Goal: Information Seeking & Learning: Find specific fact

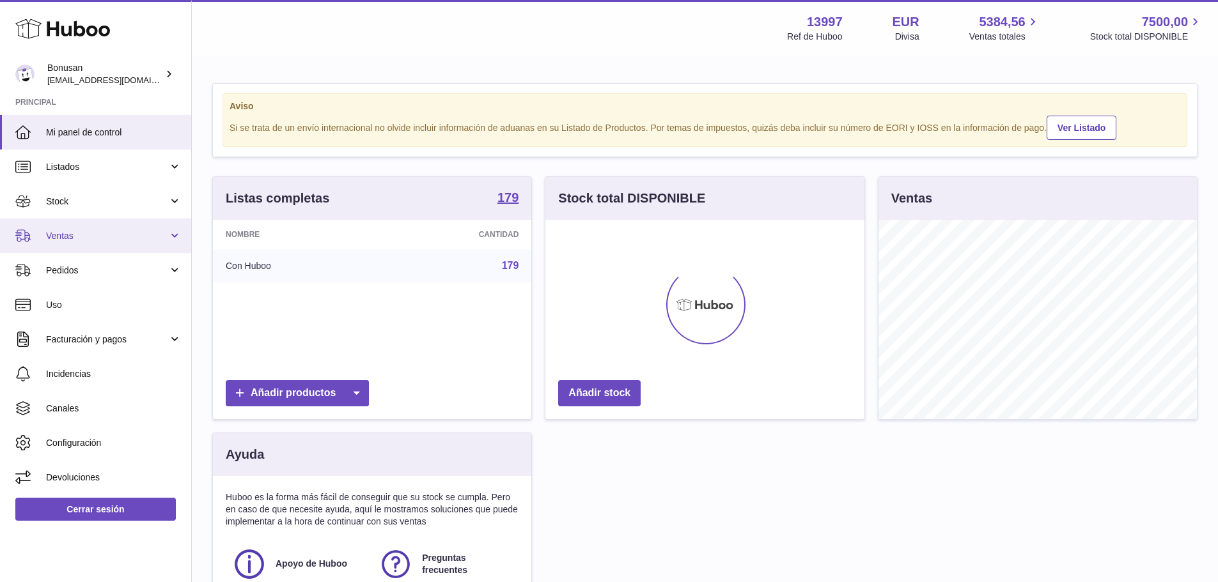
scroll to position [199, 319]
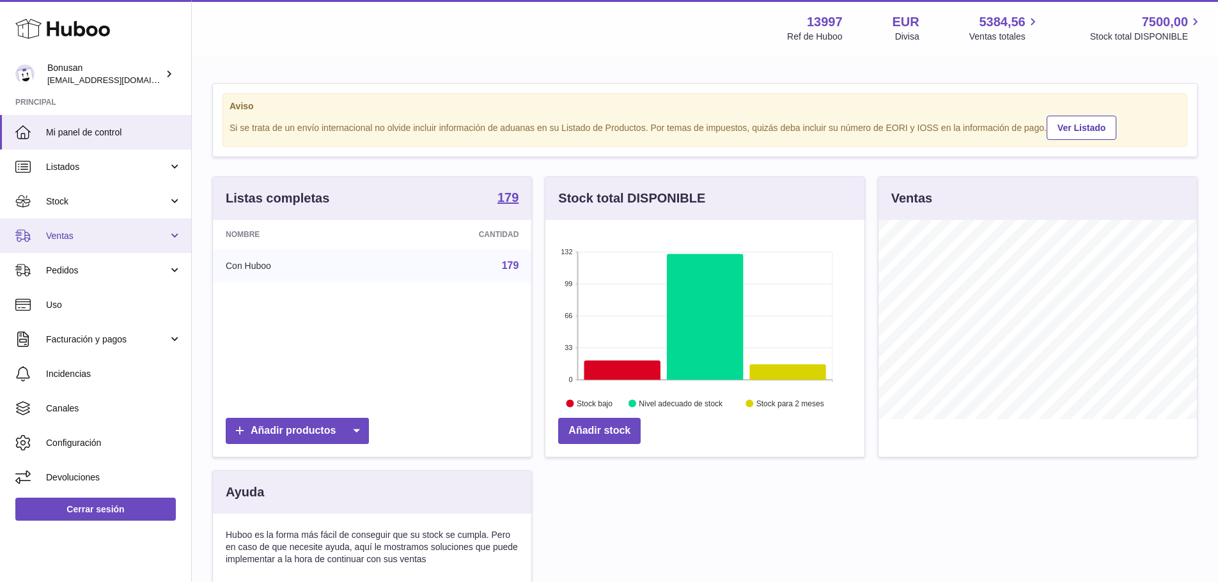
click at [89, 244] on link "Ventas" at bounding box center [95, 236] width 191 height 35
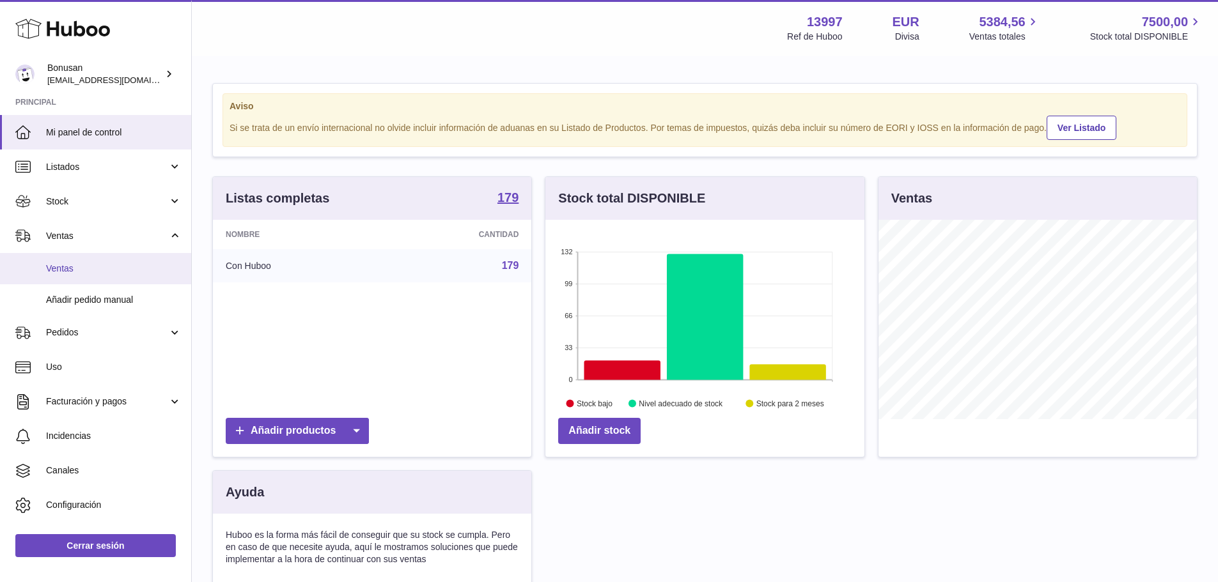
click at [78, 274] on span "Ventas" at bounding box center [113, 269] width 135 height 12
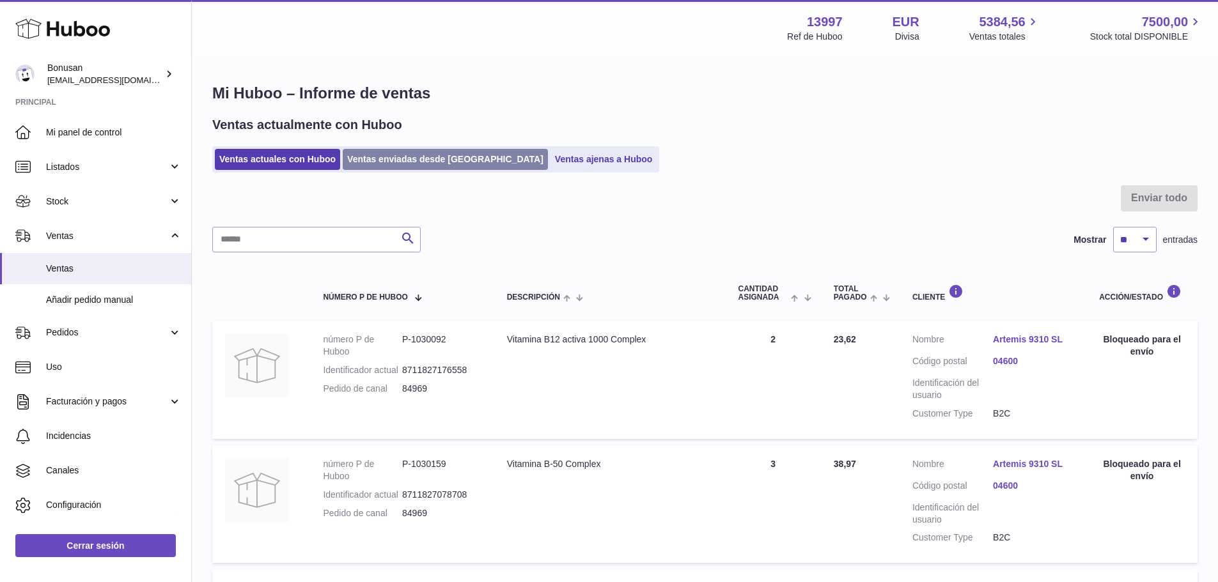
click at [418, 155] on link "Ventas enviadas desde Huboo" at bounding box center [445, 159] width 205 height 21
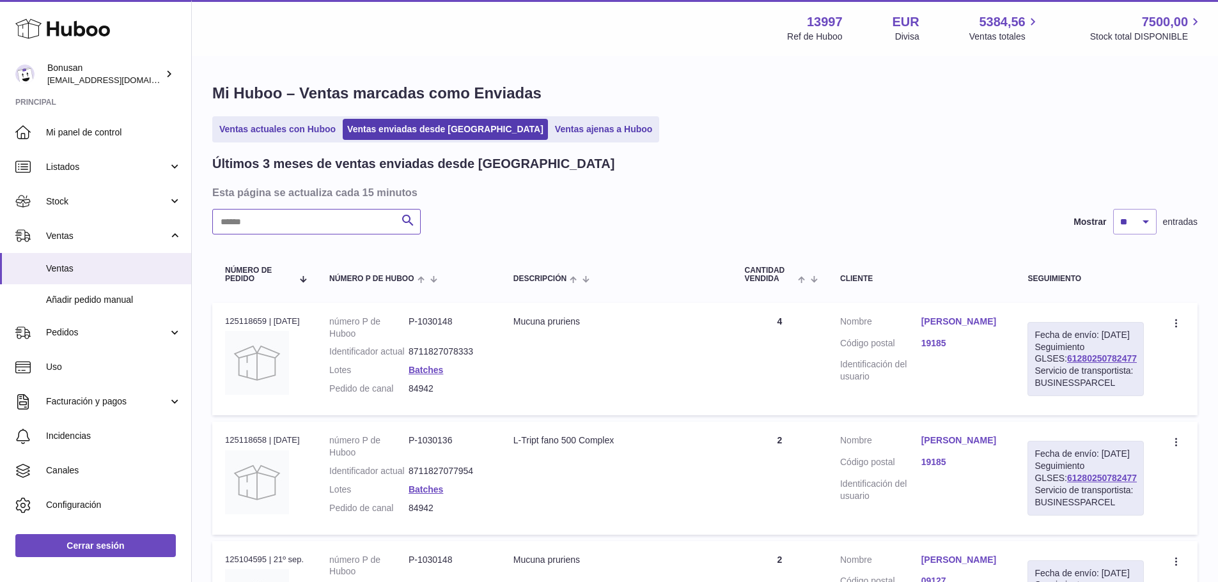
click at [346, 222] on input "text" at bounding box center [316, 222] width 208 height 26
paste input "**********"
type input "**********"
click at [967, 321] on link "Woem Health" at bounding box center [961, 322] width 81 height 12
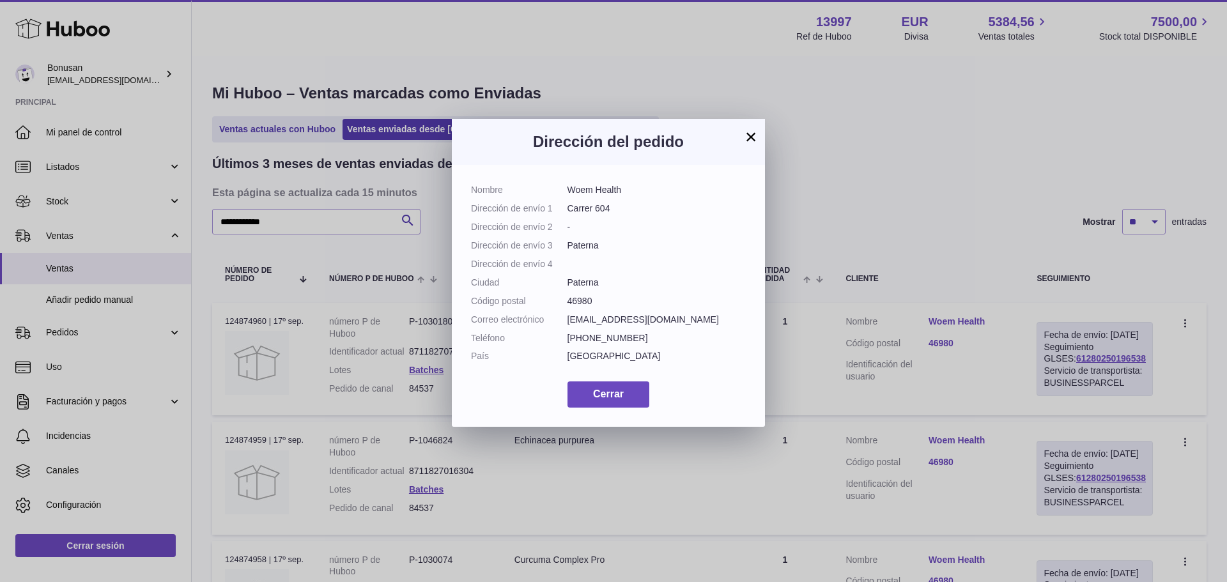
click at [746, 143] on button "×" at bounding box center [750, 136] width 15 height 15
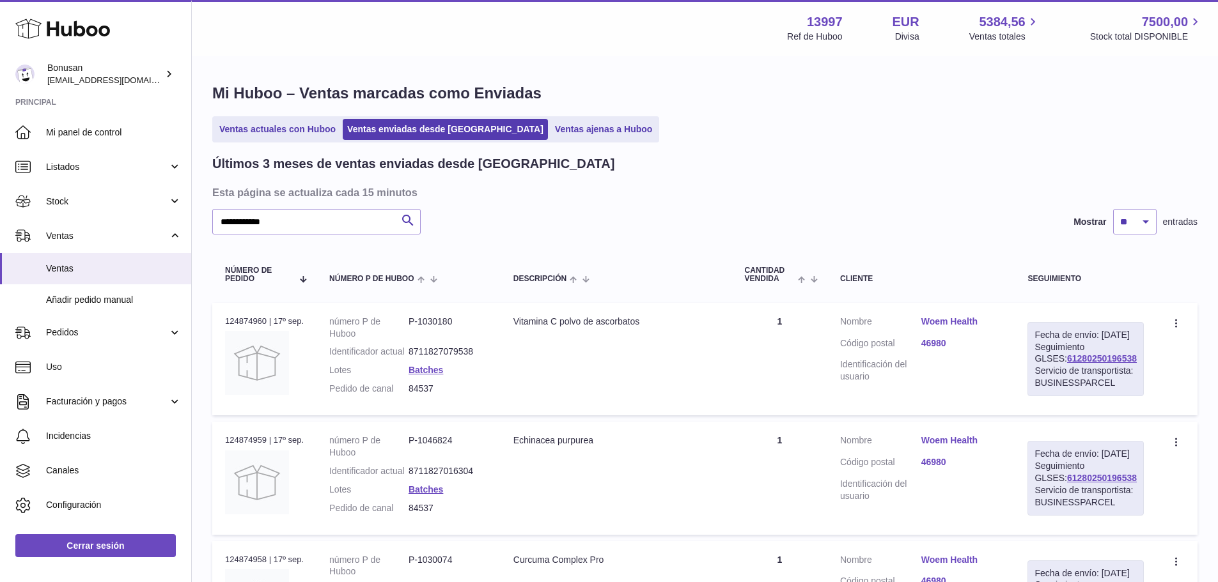
drag, startPoint x: 1129, startPoint y: 369, endPoint x: 1034, endPoint y: 372, distance: 94.6
click at [1034, 372] on td "Fecha de envío: 17º sep. 2025 Seguimiento GLSES: 61280250196538 Servicio de tra…" at bounding box center [1085, 359] width 142 height 112
copy link "61280250196538"
drag, startPoint x: 442, startPoint y: 397, endPoint x: 410, endPoint y: 402, distance: 31.7
click at [410, 395] on dd "84537" at bounding box center [447, 389] width 79 height 12
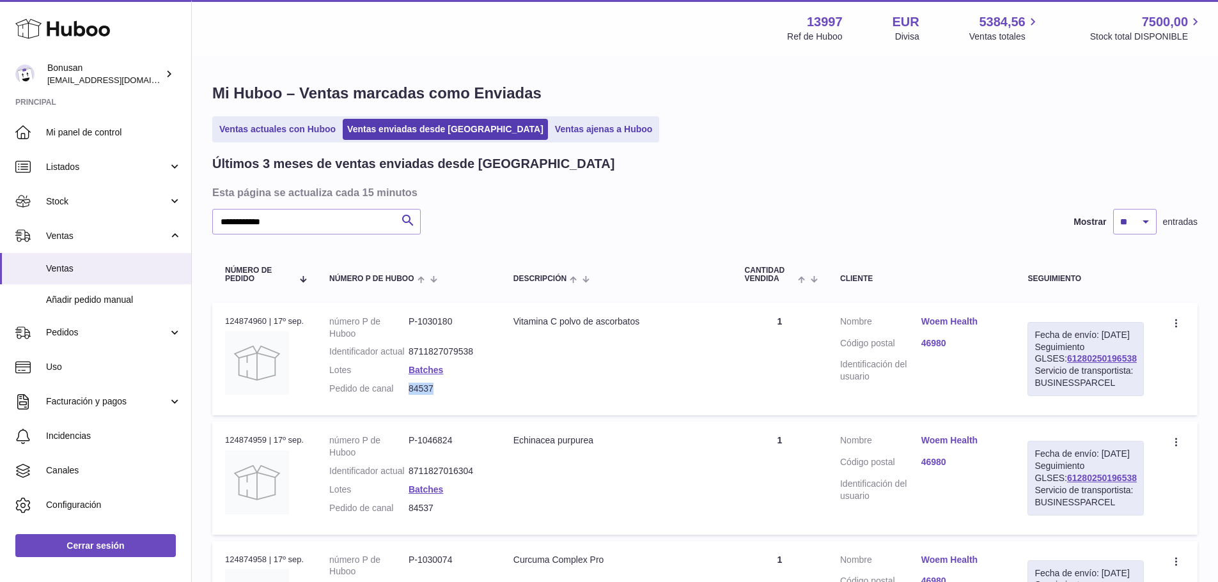
copy dd "84537"
click at [959, 324] on link "Woem Health" at bounding box center [961, 322] width 81 height 12
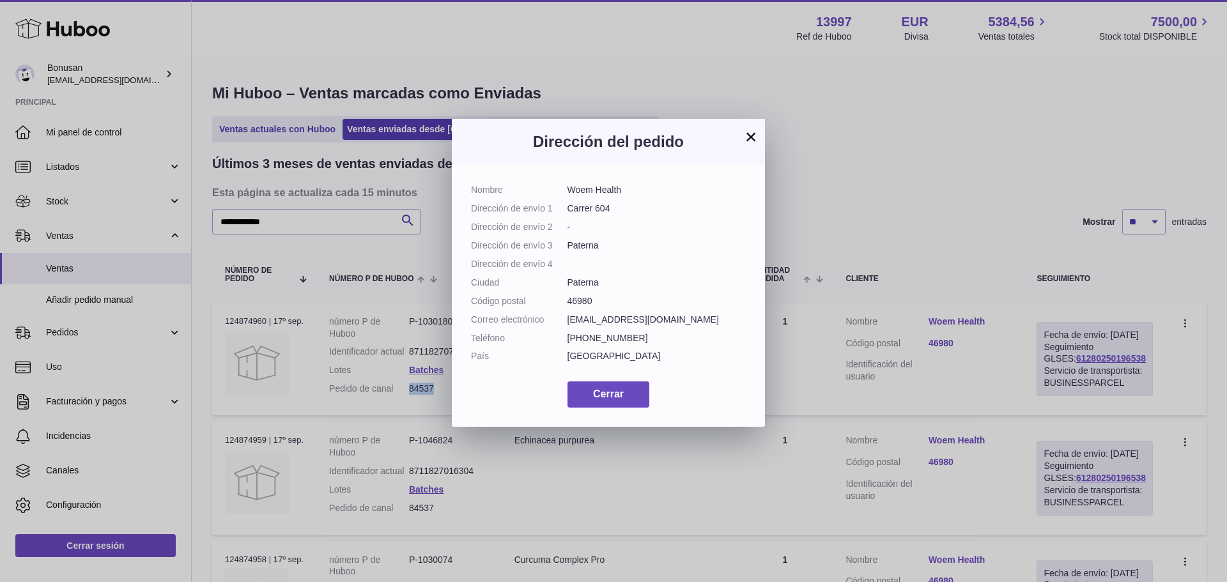
drag, startPoint x: 610, startPoint y: 191, endPoint x: 565, endPoint y: 191, distance: 44.7
click at [565, 191] on dl "Nombre Woem Health Dirección de envío 1 Carrer 604 Dirección de envío 2 - Direc…" at bounding box center [608, 276] width 275 height 185
copy dl "Woem Health"
